Goal: Task Accomplishment & Management: Complete application form

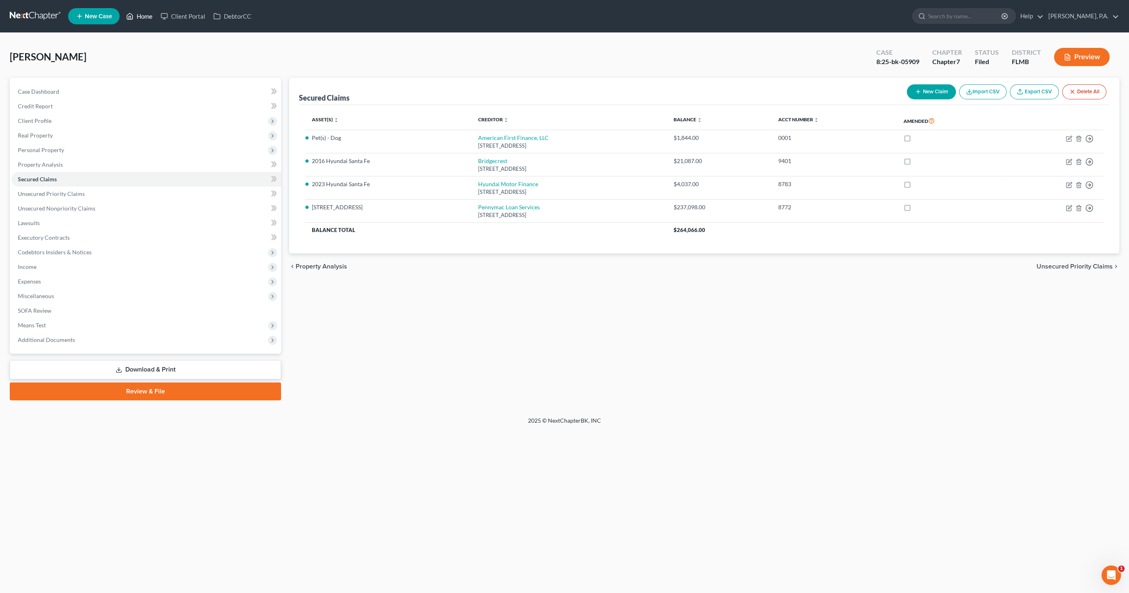
click at [142, 18] on link "Home" at bounding box center [139, 16] width 34 height 15
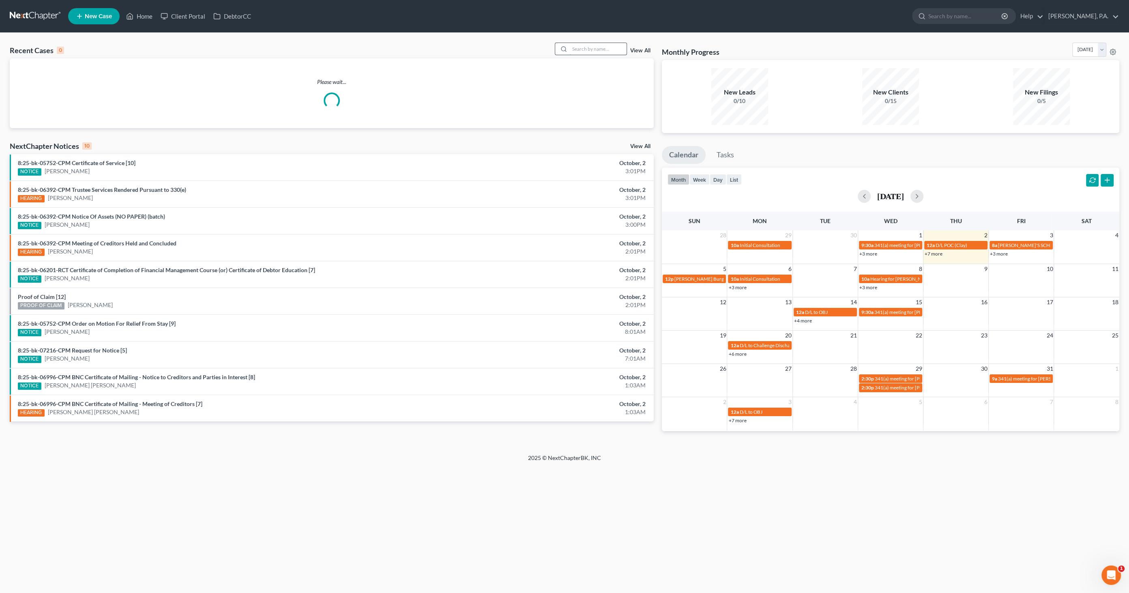
click at [580, 49] on input "search" at bounding box center [598, 49] width 57 height 12
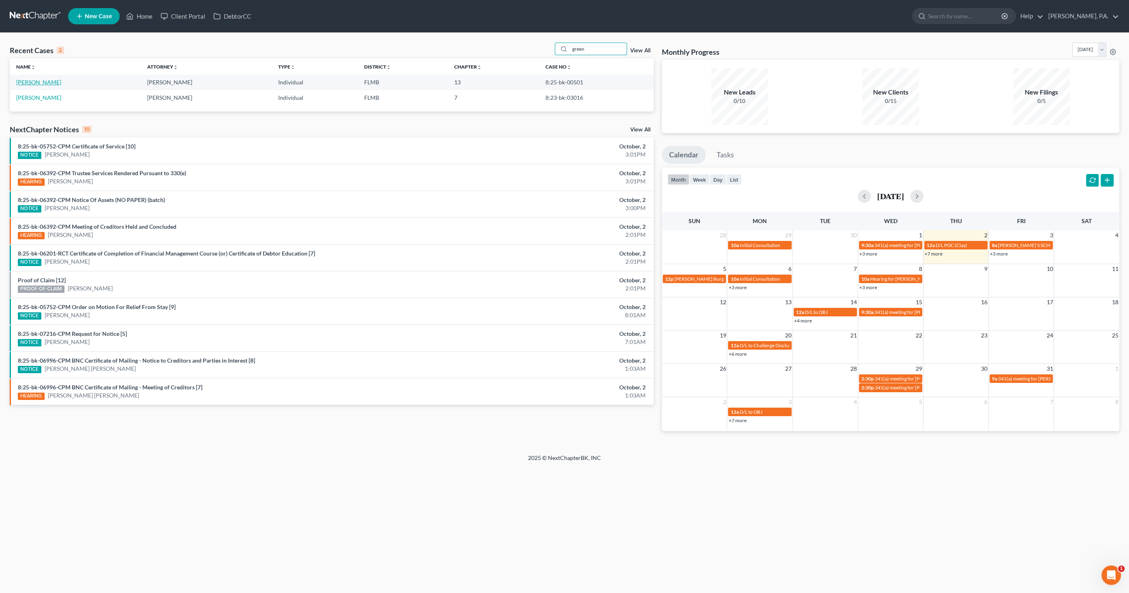
type input "green"
click at [43, 84] on link "[PERSON_NAME]" at bounding box center [38, 82] width 45 height 7
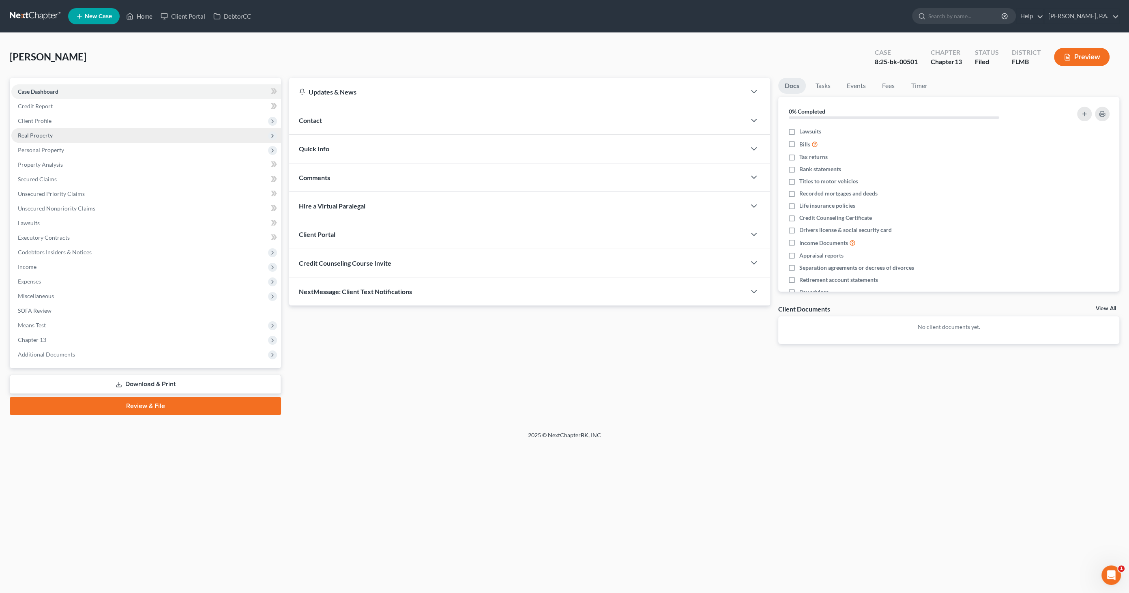
click at [45, 136] on span "Real Property" at bounding box center [35, 135] width 35 height 7
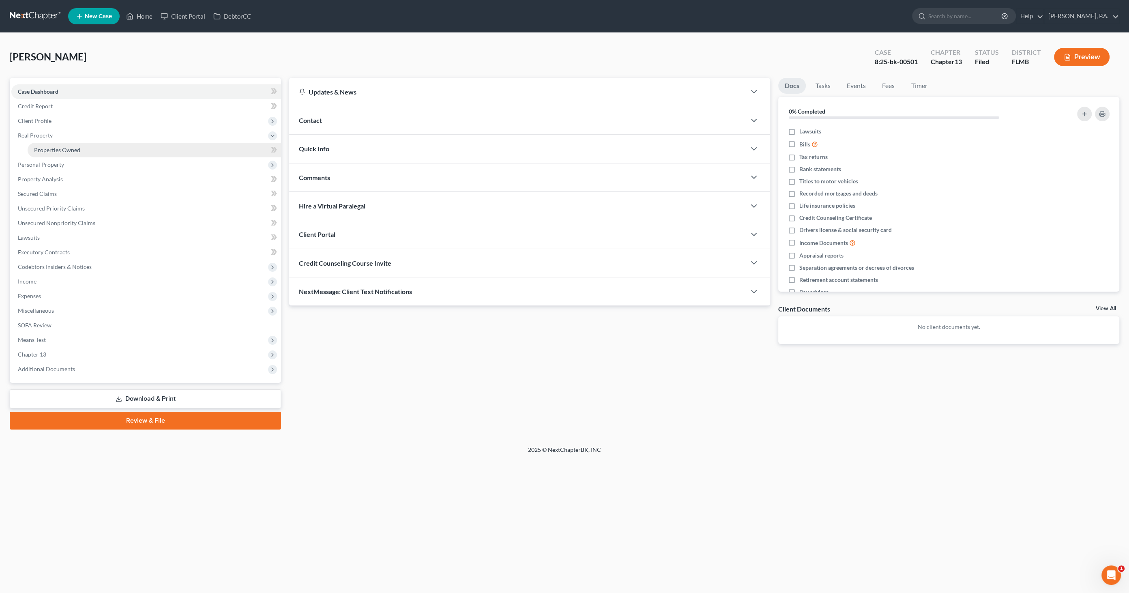
click at [54, 149] on span "Properties Owned" at bounding box center [57, 149] width 46 height 7
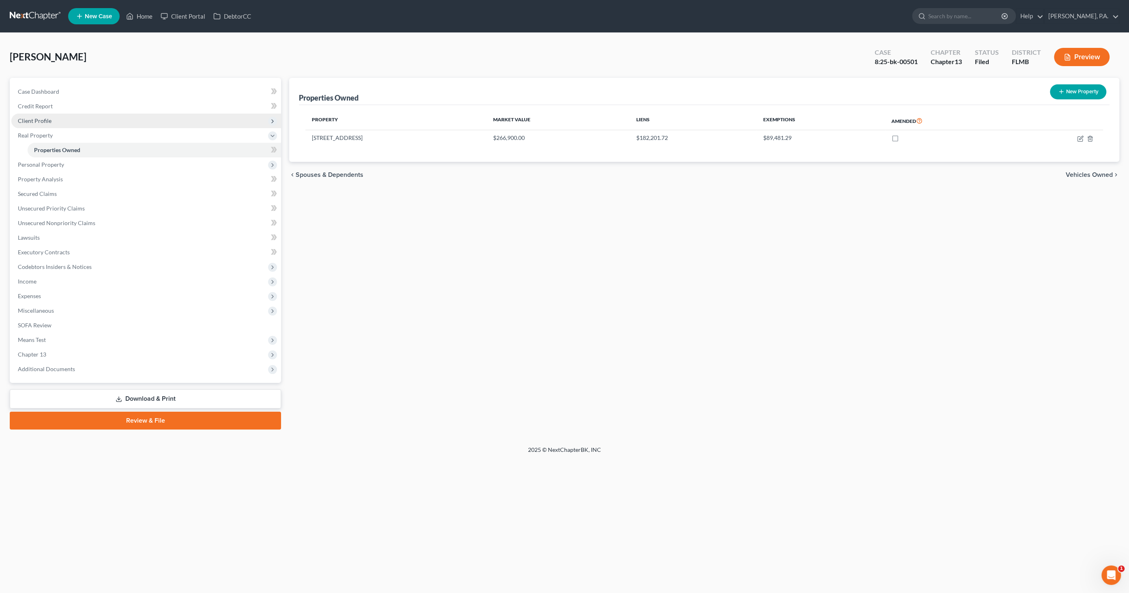
click at [43, 119] on span "Client Profile" at bounding box center [35, 120] width 34 height 7
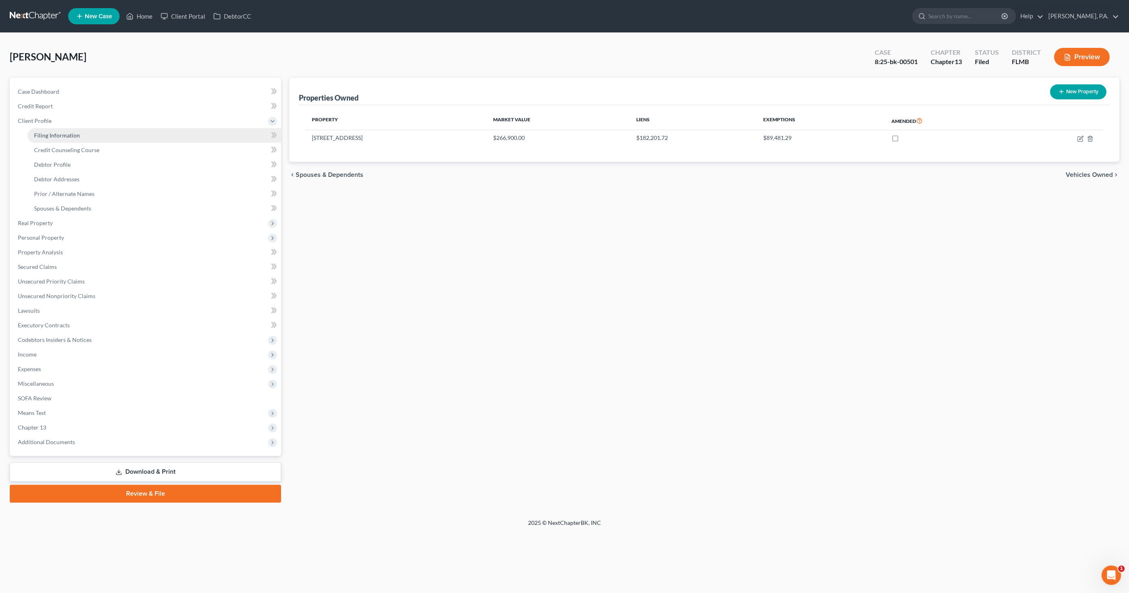
click at [64, 136] on span "Filing Information" at bounding box center [57, 135] width 46 height 7
select select "1"
select select "0"
select select "3"
select select "15"
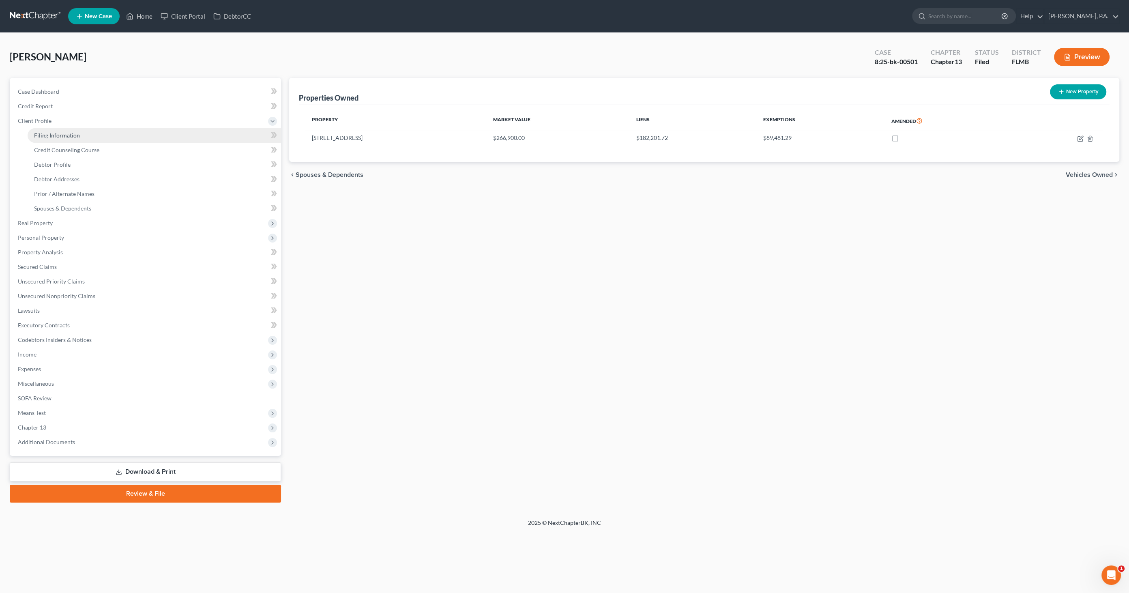
select select "0"
select select "9"
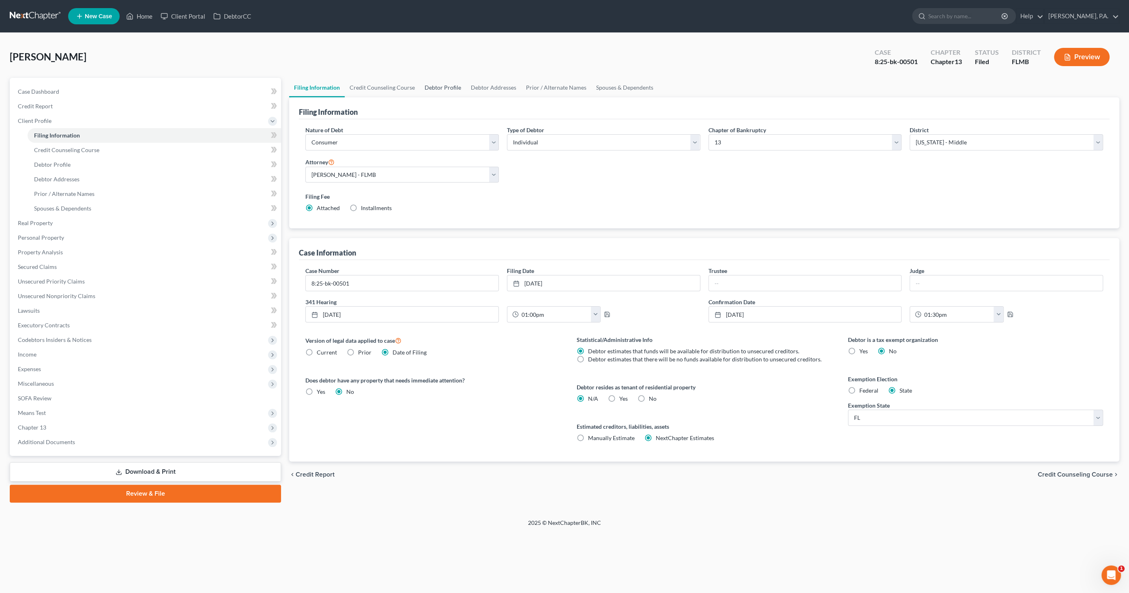
click at [428, 86] on link "Debtor Profile" at bounding box center [443, 87] width 46 height 19
select select "0"
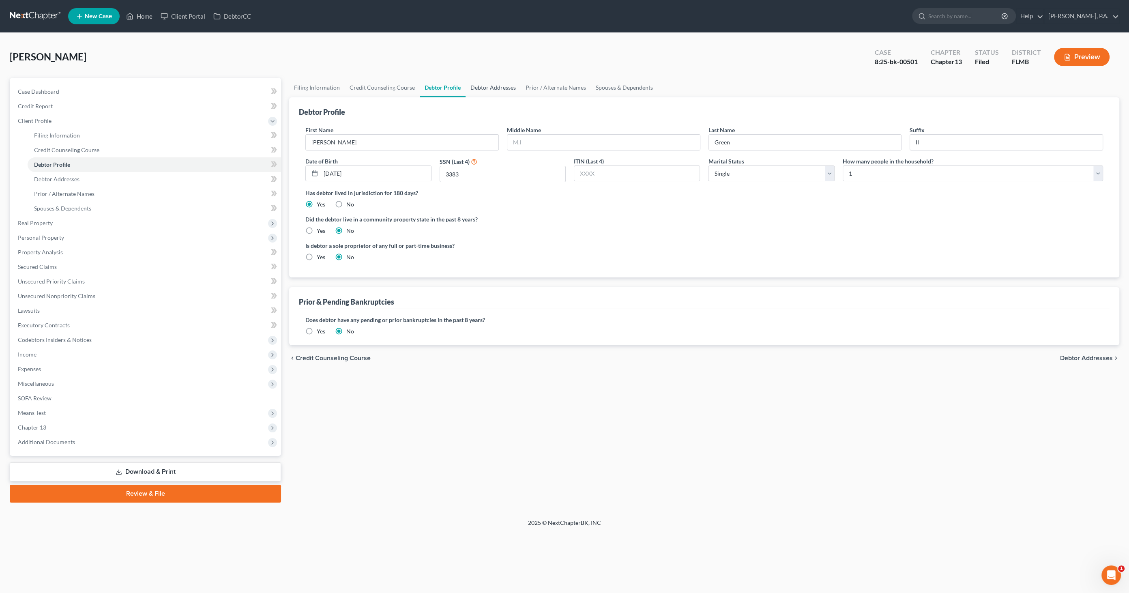
click at [506, 87] on link "Debtor Addresses" at bounding box center [493, 87] width 55 height 19
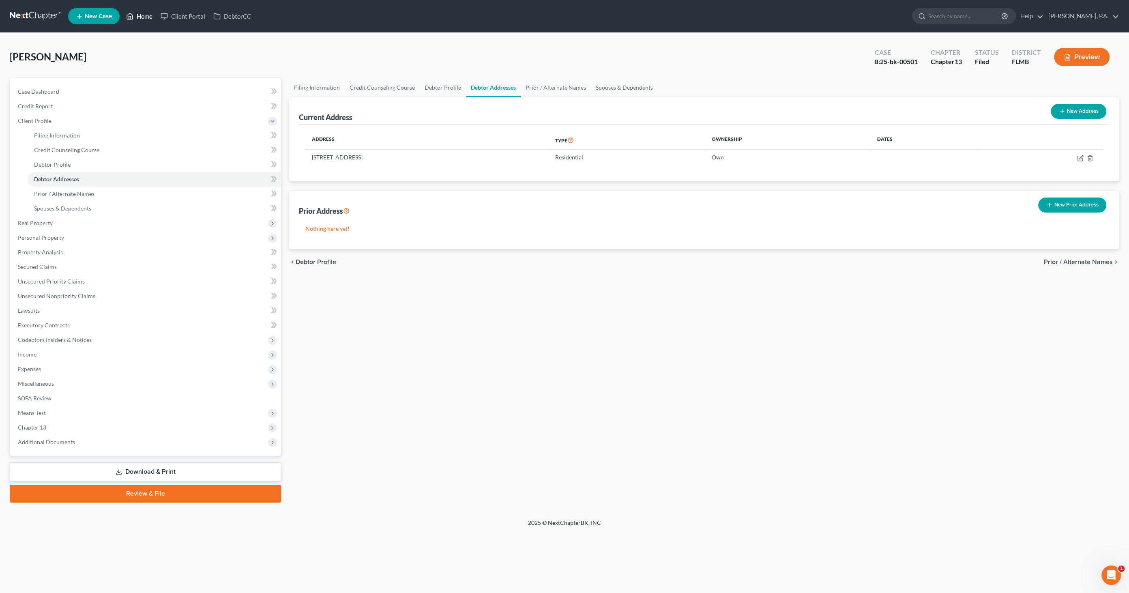
click at [143, 16] on link "Home" at bounding box center [139, 16] width 34 height 15
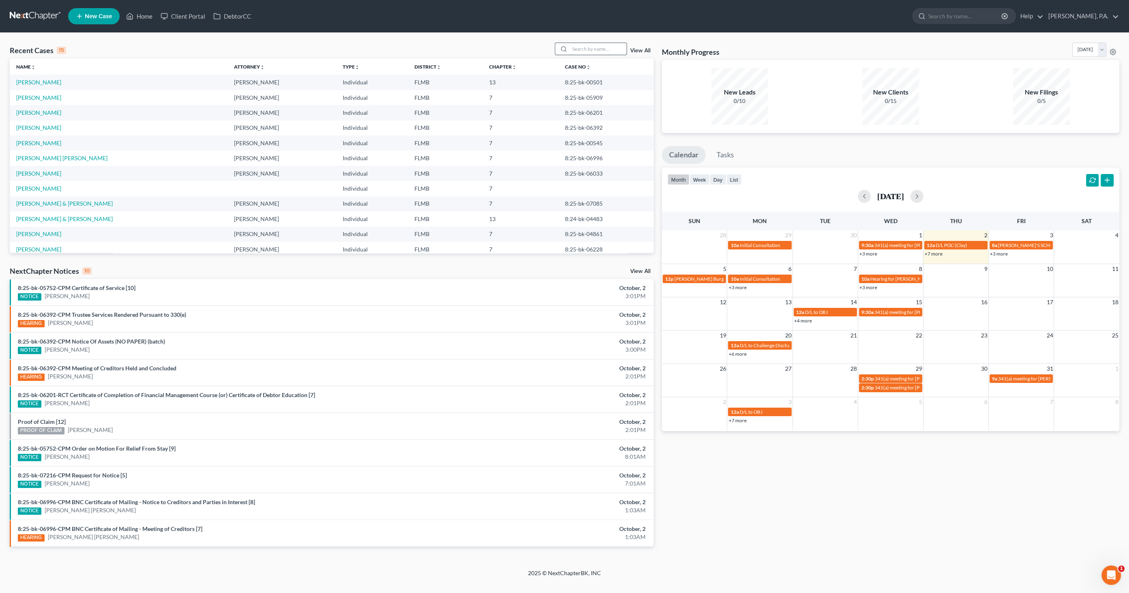
click at [596, 49] on input "search" at bounding box center [598, 49] width 57 height 12
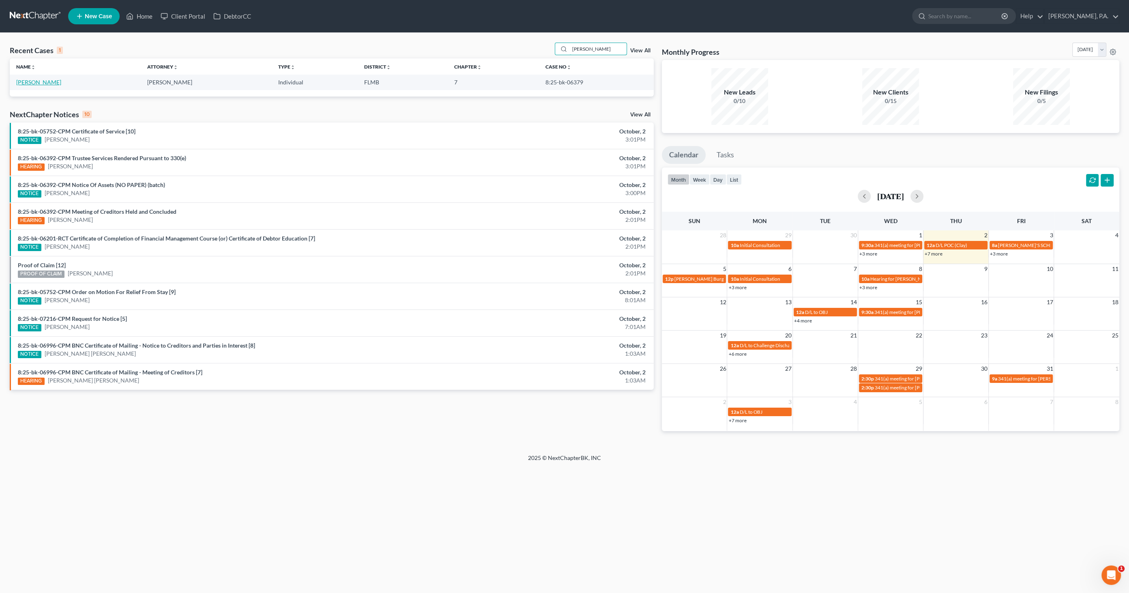
type input "[PERSON_NAME]"
click at [51, 83] on link "[PERSON_NAME]" at bounding box center [38, 82] width 45 height 7
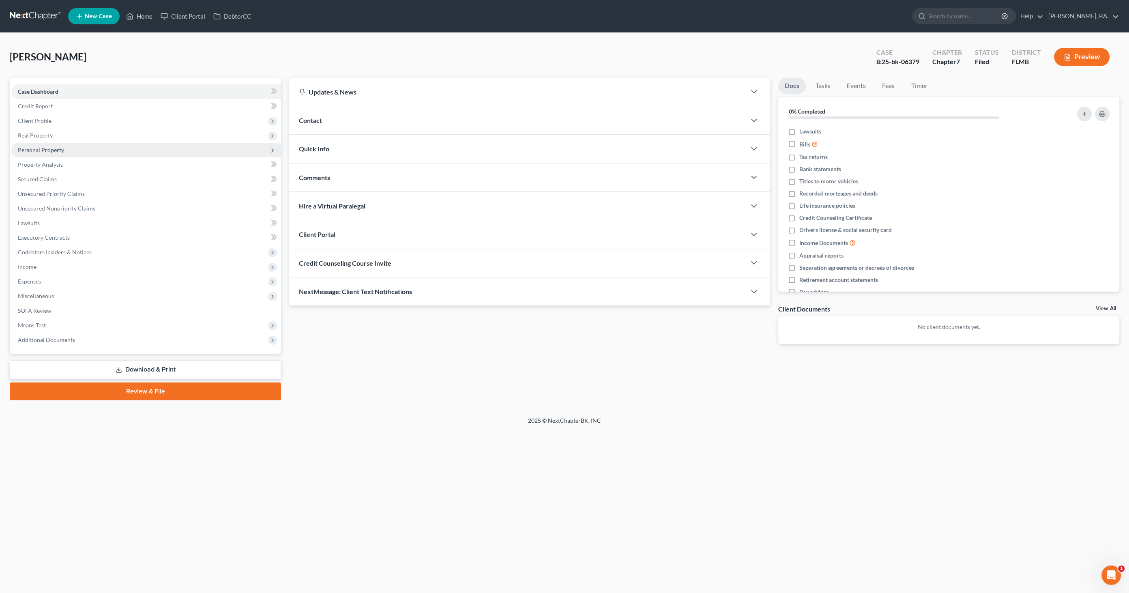
click at [45, 150] on span "Personal Property" at bounding box center [41, 149] width 46 height 7
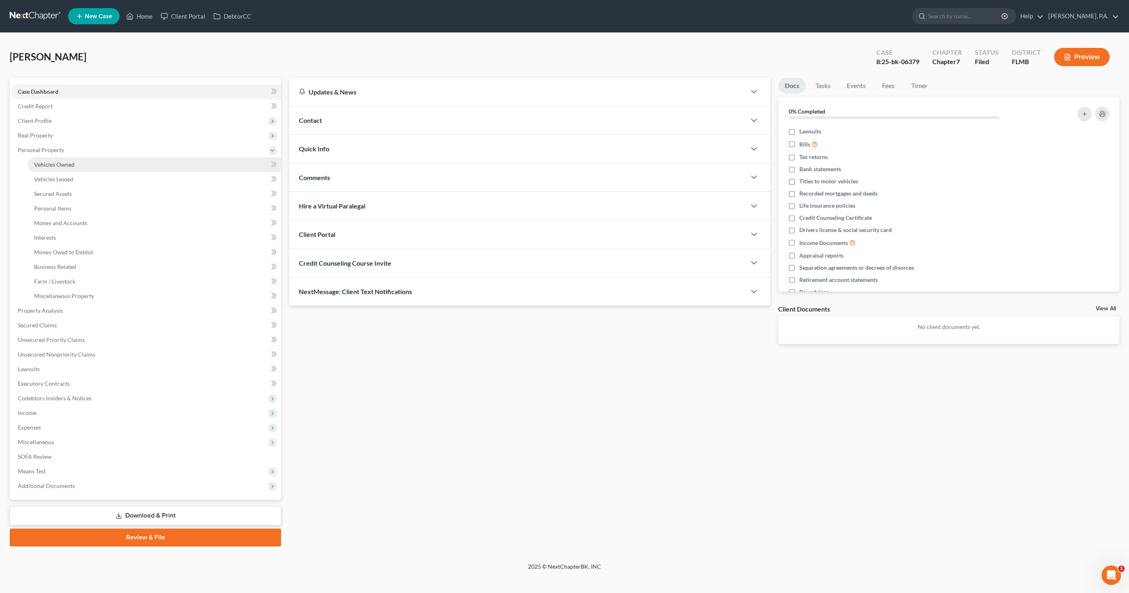
click at [60, 162] on span "Vehicles Owned" at bounding box center [54, 164] width 41 height 7
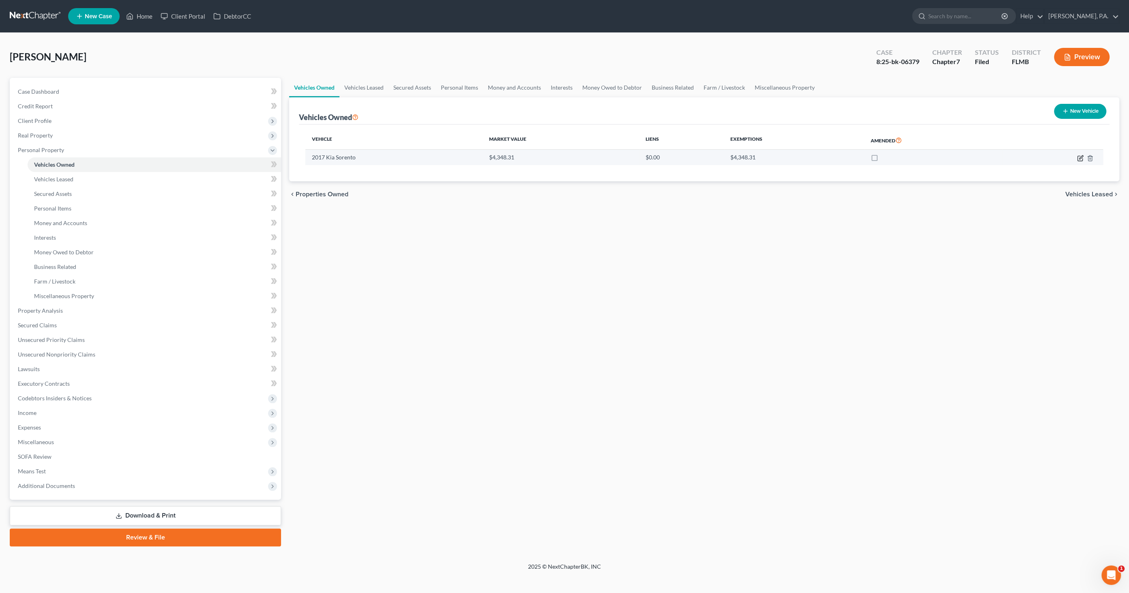
click at [1079, 156] on icon "button" at bounding box center [1080, 158] width 6 height 6
select select "0"
select select "9"
select select "3"
select select "0"
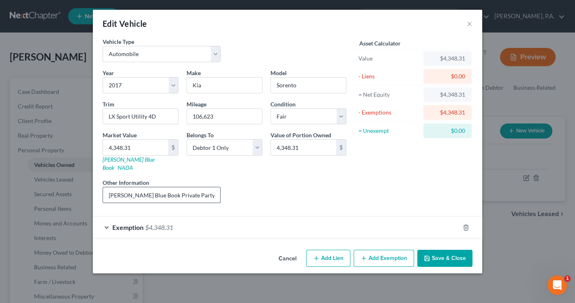
click at [190, 187] on input "[PERSON_NAME] Blue Book Private Party Value less repair estimates of $2,994.69 …" at bounding box center [161, 194] width 117 height 15
click at [286, 250] on button "Cancel" at bounding box center [287, 258] width 31 height 16
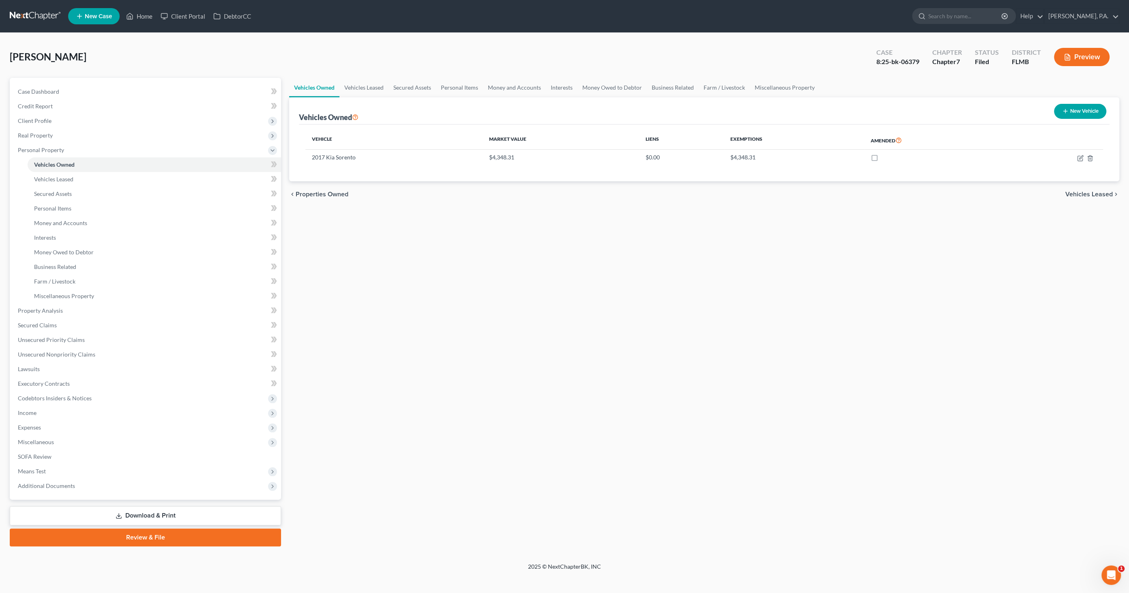
click at [205, 41] on div "[PERSON_NAME] Upgraded Case 8:25-bk-06379 Chapter Chapter 7 Status Filed Distri…" at bounding box center [564, 298] width 1129 height 530
click at [52, 311] on span "Property Analysis" at bounding box center [40, 310] width 45 height 7
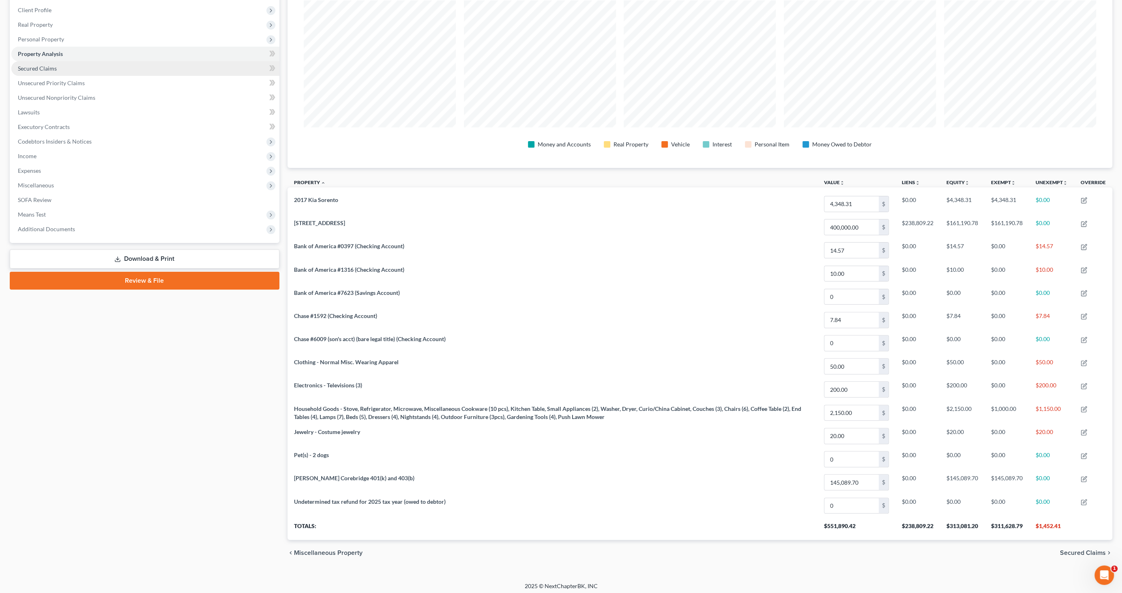
click at [38, 63] on link "Secured Claims" at bounding box center [145, 68] width 268 height 15
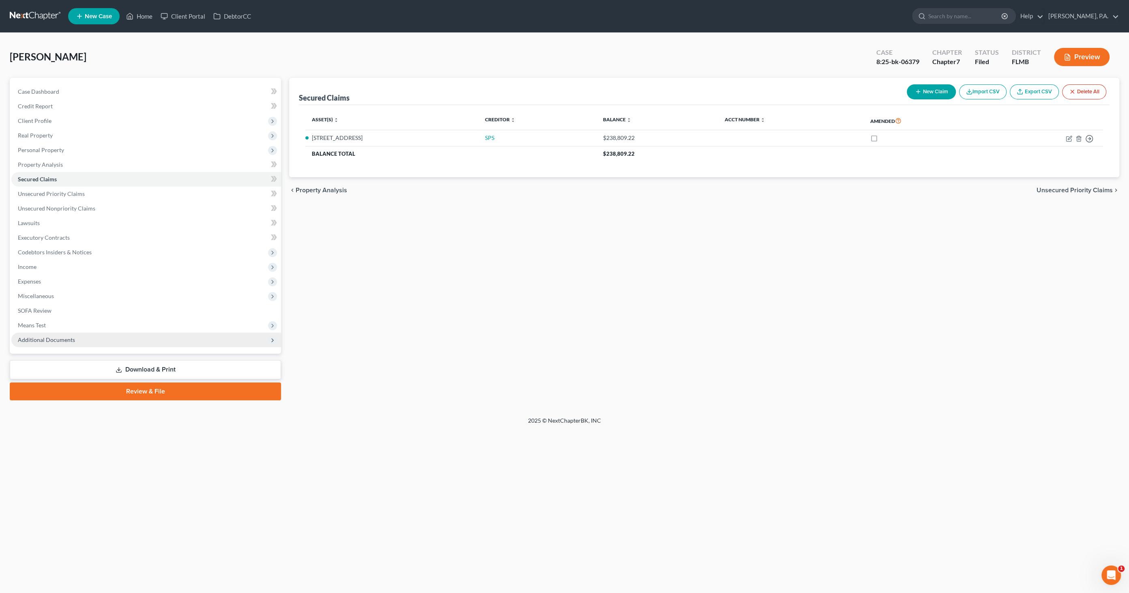
click at [57, 339] on span "Additional Documents" at bounding box center [46, 339] width 57 height 7
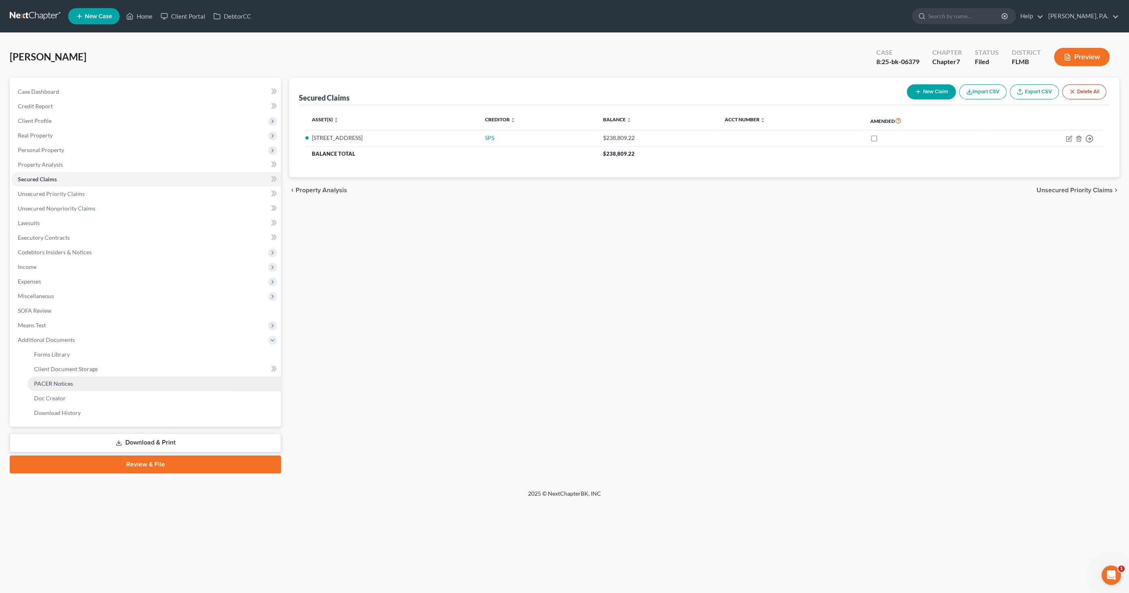
click at [59, 382] on span "PACER Notices" at bounding box center [53, 383] width 39 height 7
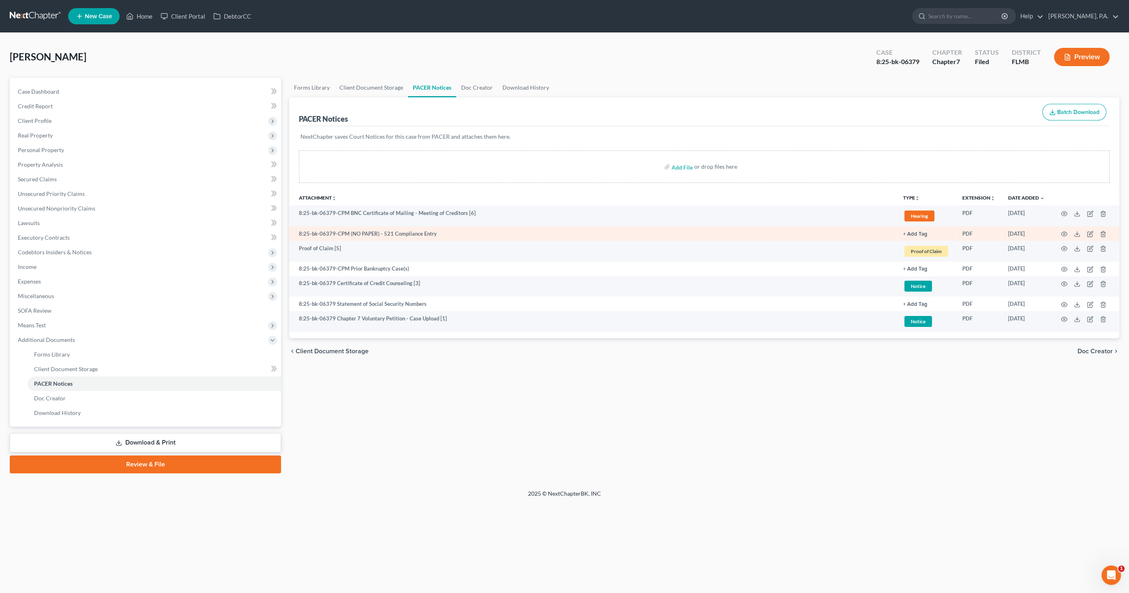
click at [392, 231] on td "8:25-bk-06379-CPM (NO PAPER) - 521 Compliance Entry" at bounding box center [593, 233] width 608 height 15
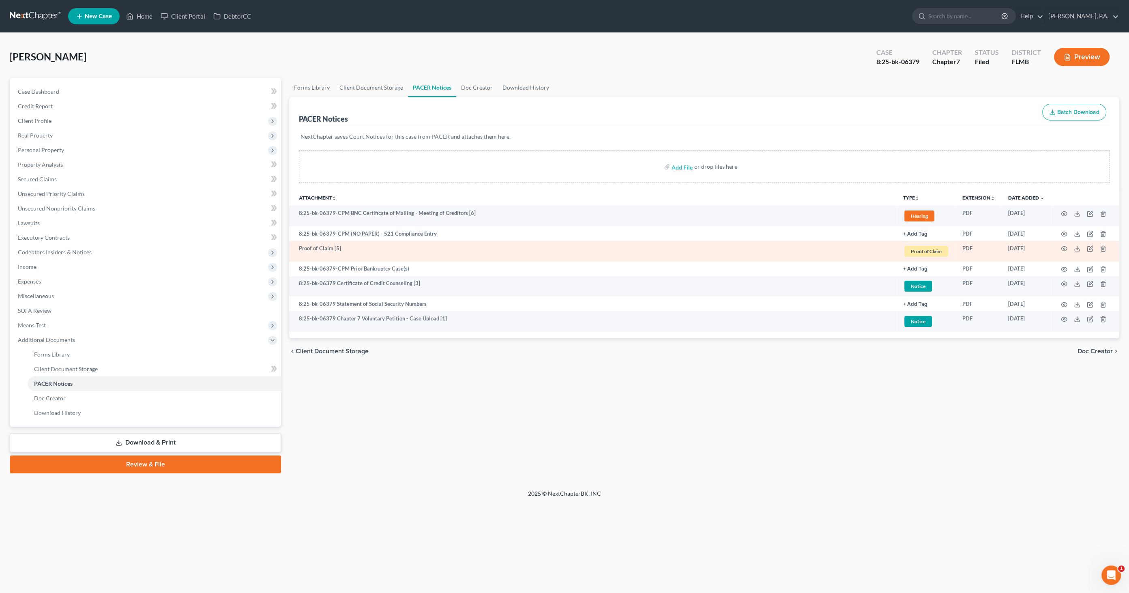
click at [369, 242] on td "Proof of Claim [5]" at bounding box center [593, 251] width 608 height 21
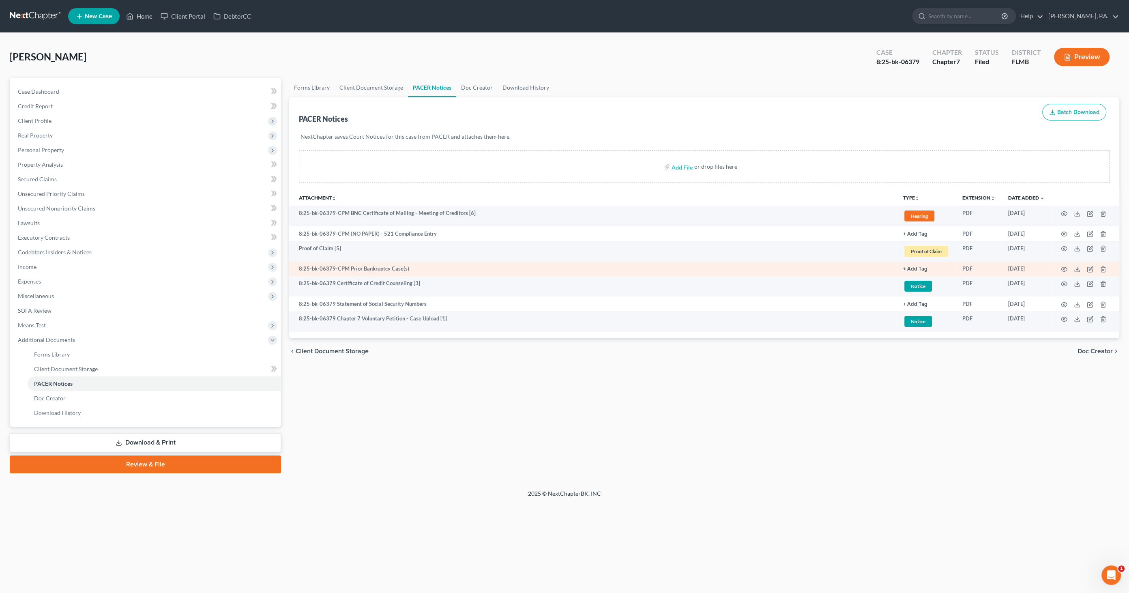
click at [364, 264] on td "8:25-bk-06379-CPM Prior Bankruptcy Case(s)" at bounding box center [593, 269] width 608 height 15
